Goal: Task Accomplishment & Management: Use online tool/utility

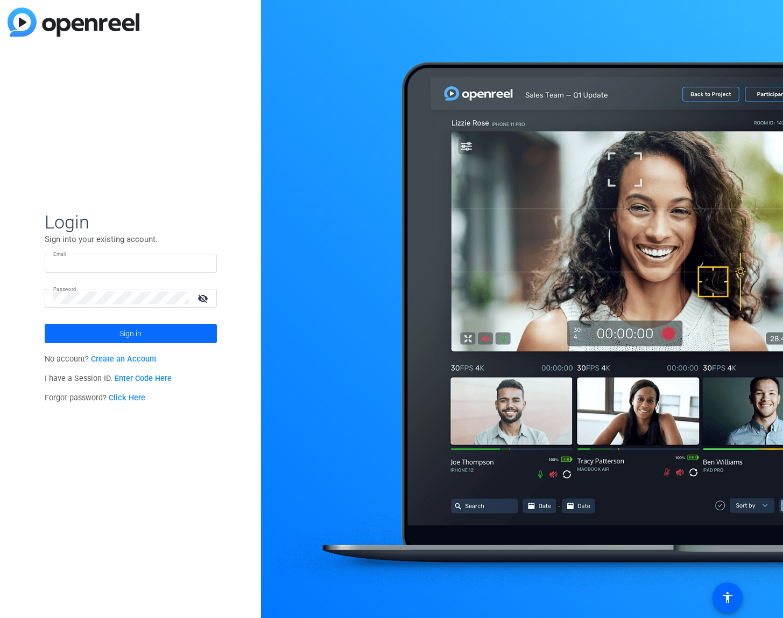
type input "[EMAIL_ADDRESS][DOMAIN_NAME]"
click at [136, 332] on span "Sign in" at bounding box center [131, 333] width 22 height 27
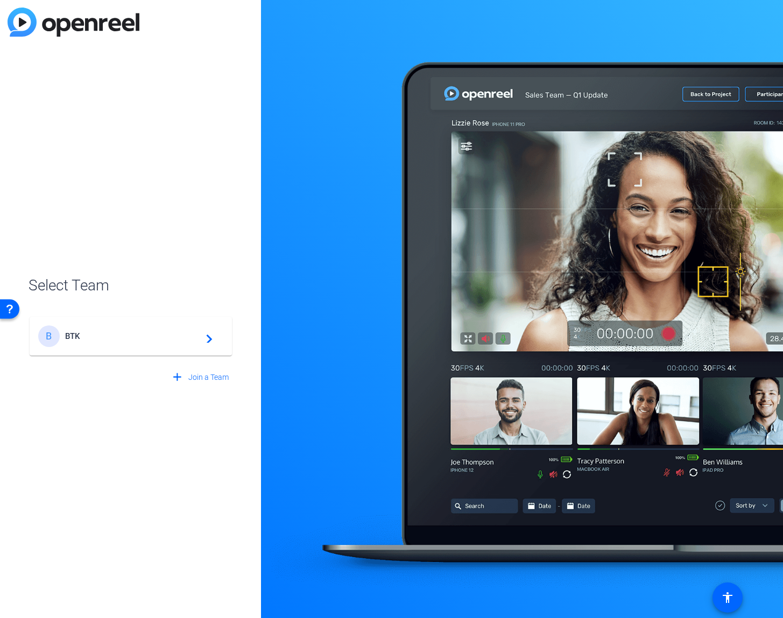
click at [138, 332] on span "BTK" at bounding box center [132, 336] width 135 height 10
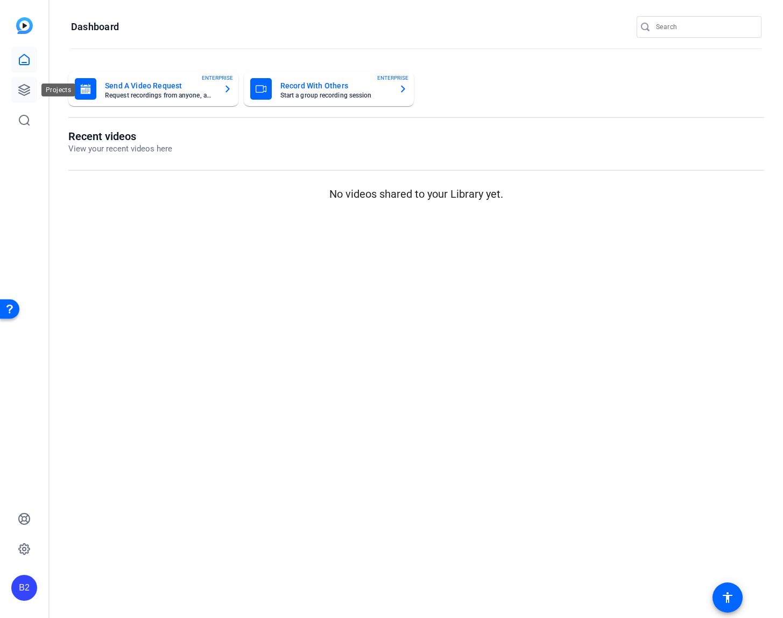
click at [19, 89] on icon at bounding box center [24, 90] width 11 height 11
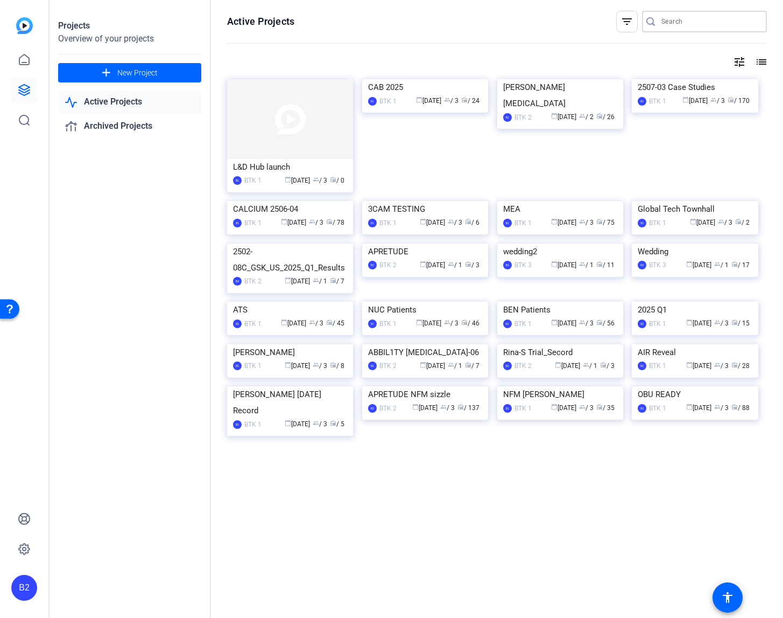
click at [675, 23] on input "Search" at bounding box center [710, 21] width 97 height 13
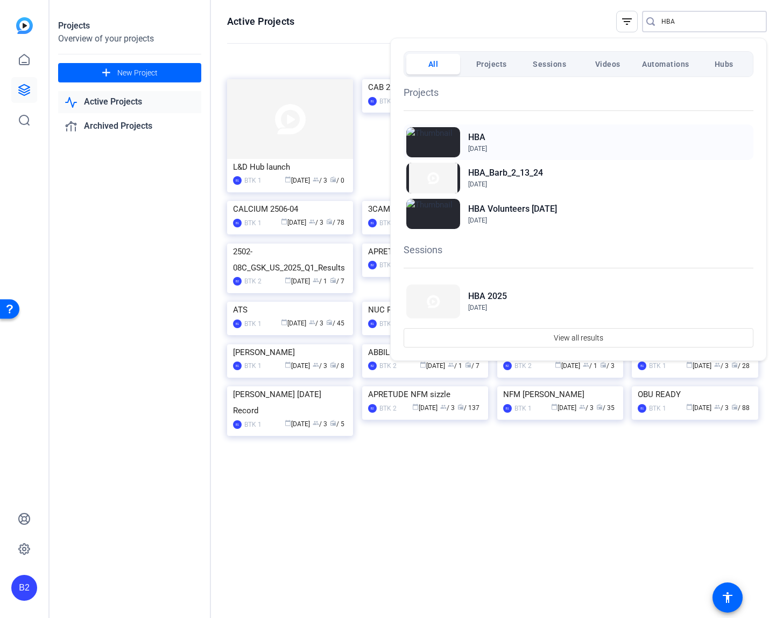
type input "HBA"
click at [514, 146] on div "HBA Apr 17, 2024" at bounding box center [579, 142] width 350 height 36
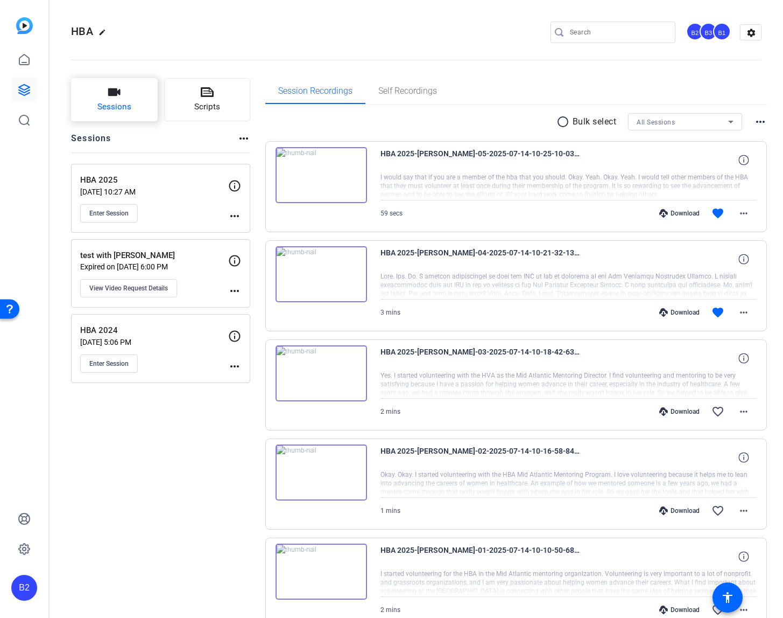
click at [116, 95] on icon "button" at bounding box center [114, 92] width 12 height 8
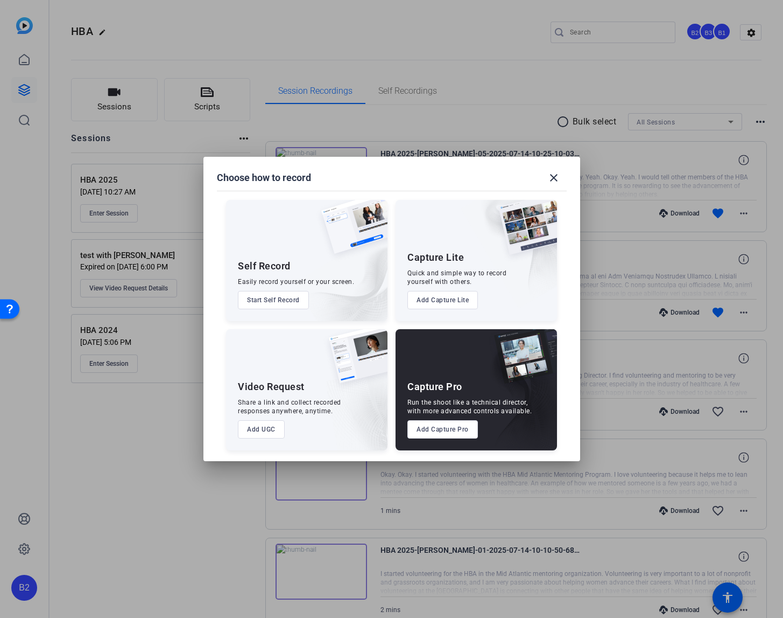
click at [436, 429] on button "Add Capture Pro" at bounding box center [443, 429] width 71 height 18
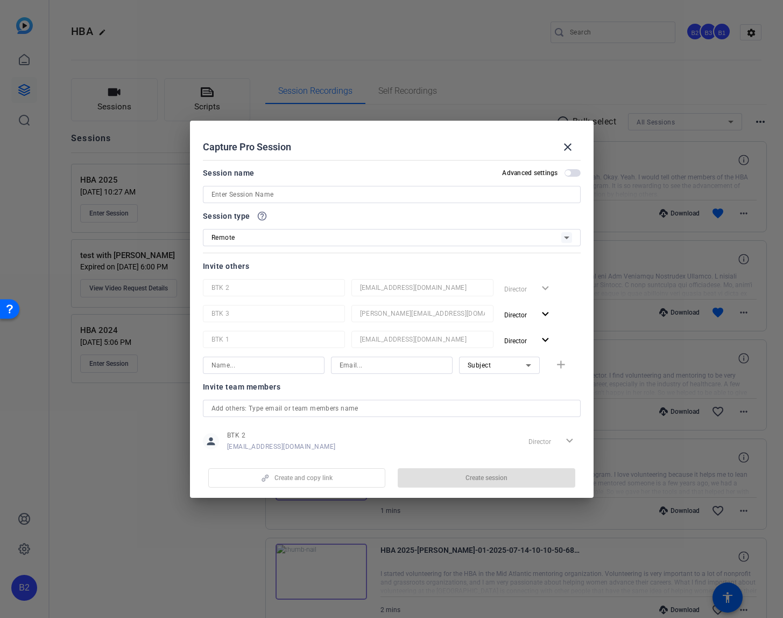
click at [280, 193] on input at bounding box center [392, 194] width 361 height 13
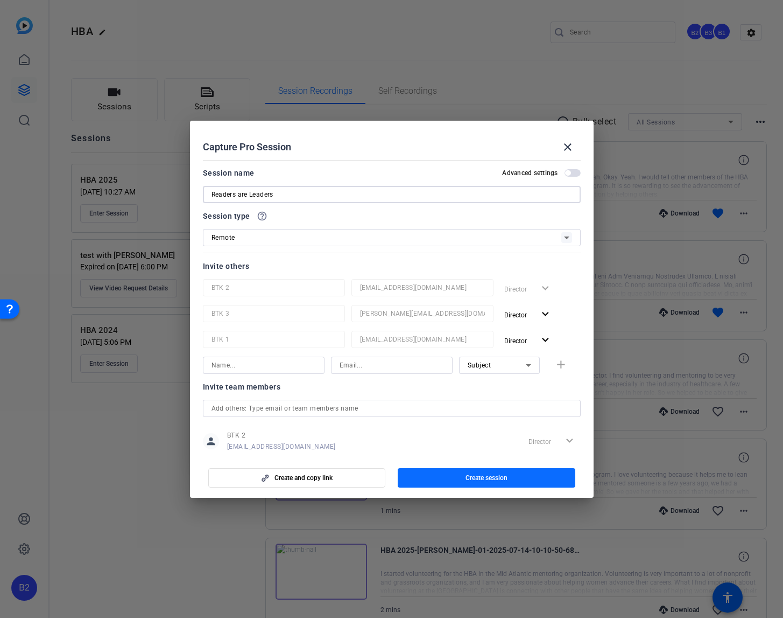
type input "Readers are Leaders"
click at [502, 481] on span "Create session" at bounding box center [487, 477] width 42 height 9
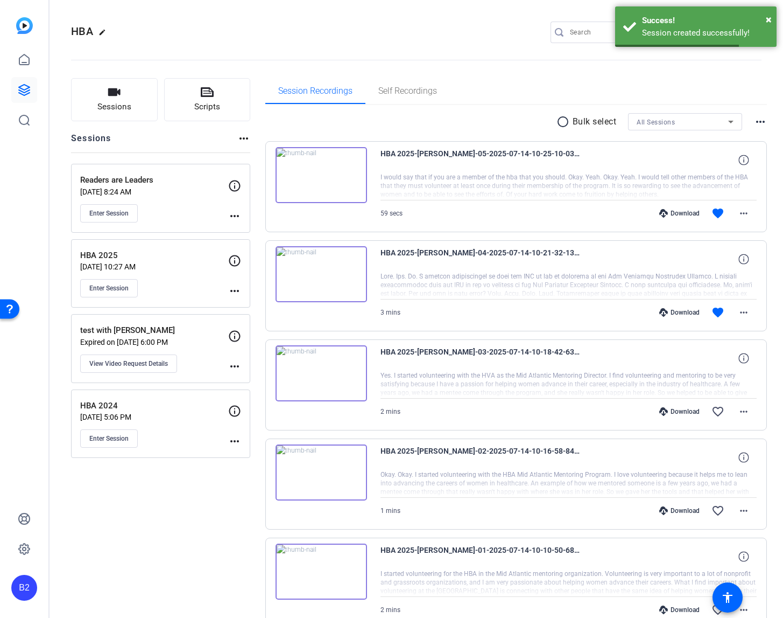
scroll to position [2, 0]
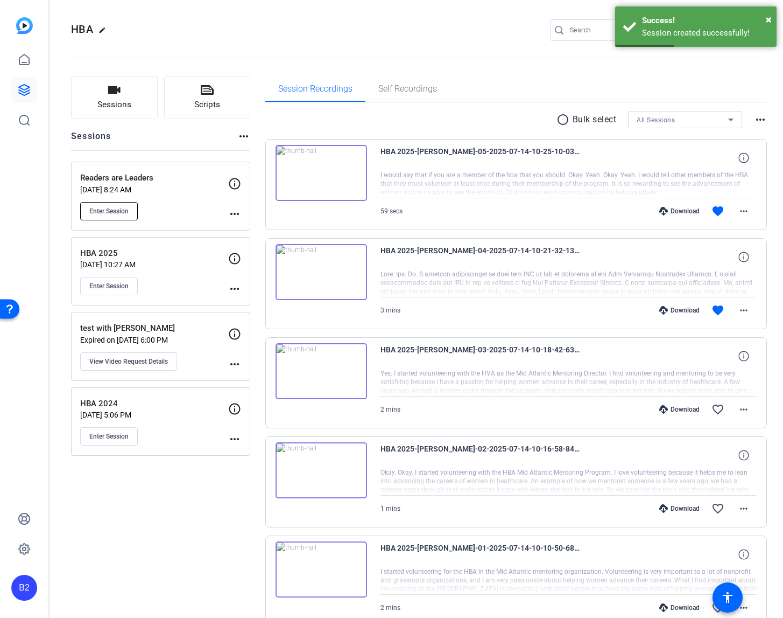
click at [122, 211] on span "Enter Session" at bounding box center [108, 211] width 39 height 9
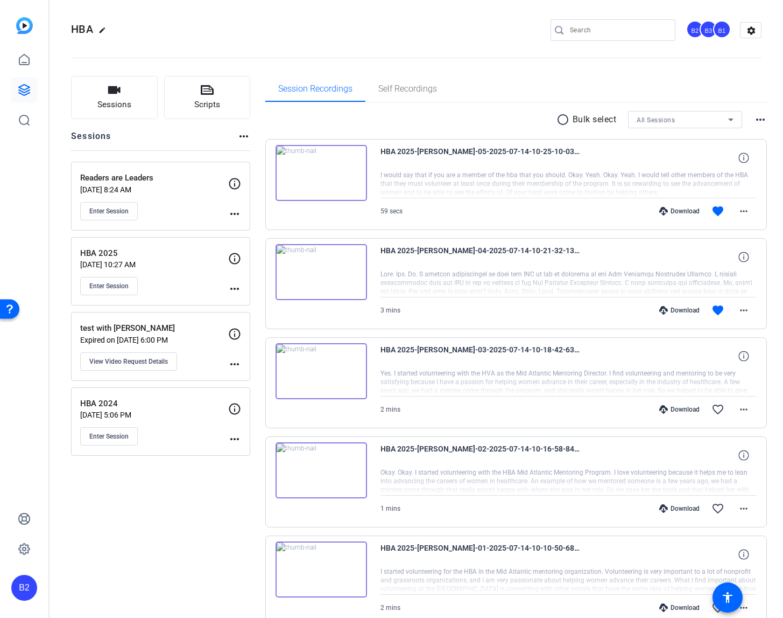
click at [28, 26] on img at bounding box center [24, 25] width 17 height 17
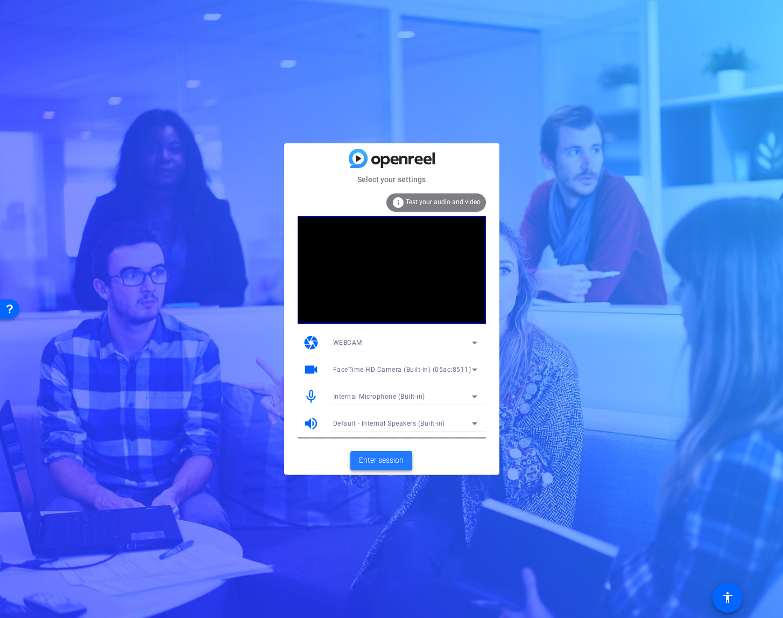
click at [396, 453] on span at bounding box center [382, 460] width 62 height 26
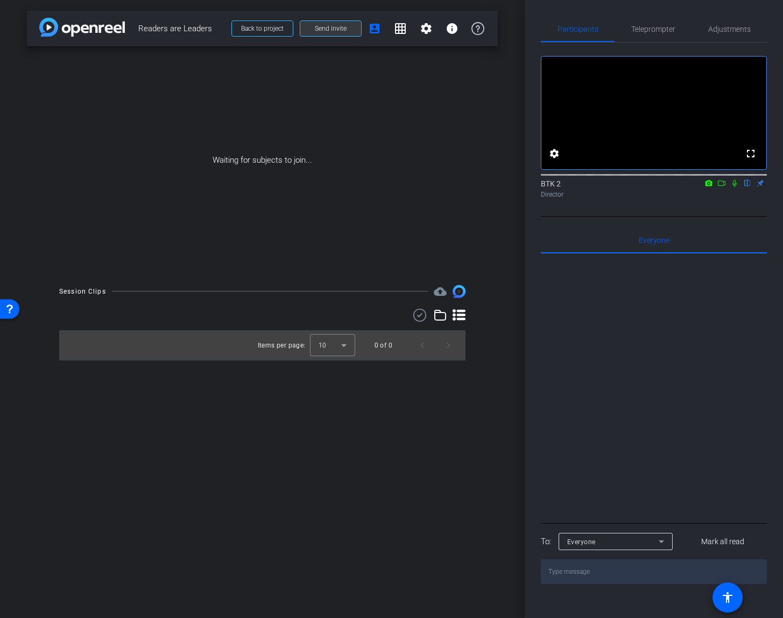
click at [330, 30] on span "Send invite" at bounding box center [331, 28] width 32 height 9
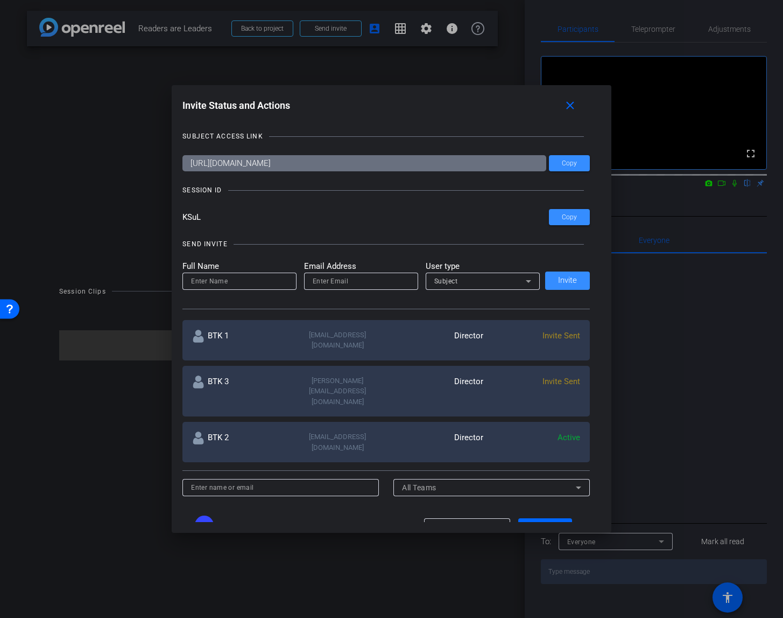
drag, startPoint x: 205, startPoint y: 219, endPoint x: 171, endPoint y: 219, distance: 34.5
click at [171, 219] on div "Invite Status and Actions close SUBJECT ACCESS LINK https://capture.openreel.co…" at bounding box center [391, 309] width 783 height 618
click at [570, 110] on mat-icon "close" at bounding box center [570, 105] width 13 height 13
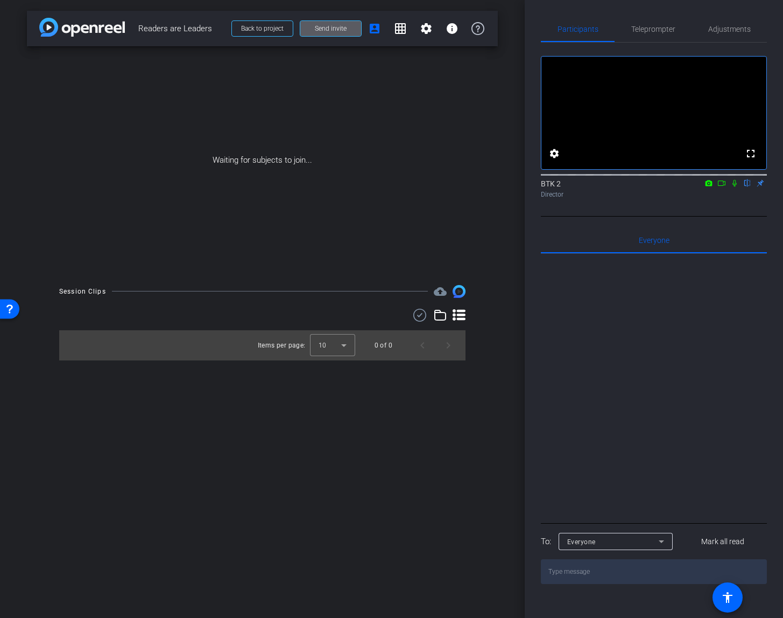
click at [461, 292] on img at bounding box center [459, 291] width 13 height 13
